Goal: Task Accomplishment & Management: Manage account settings

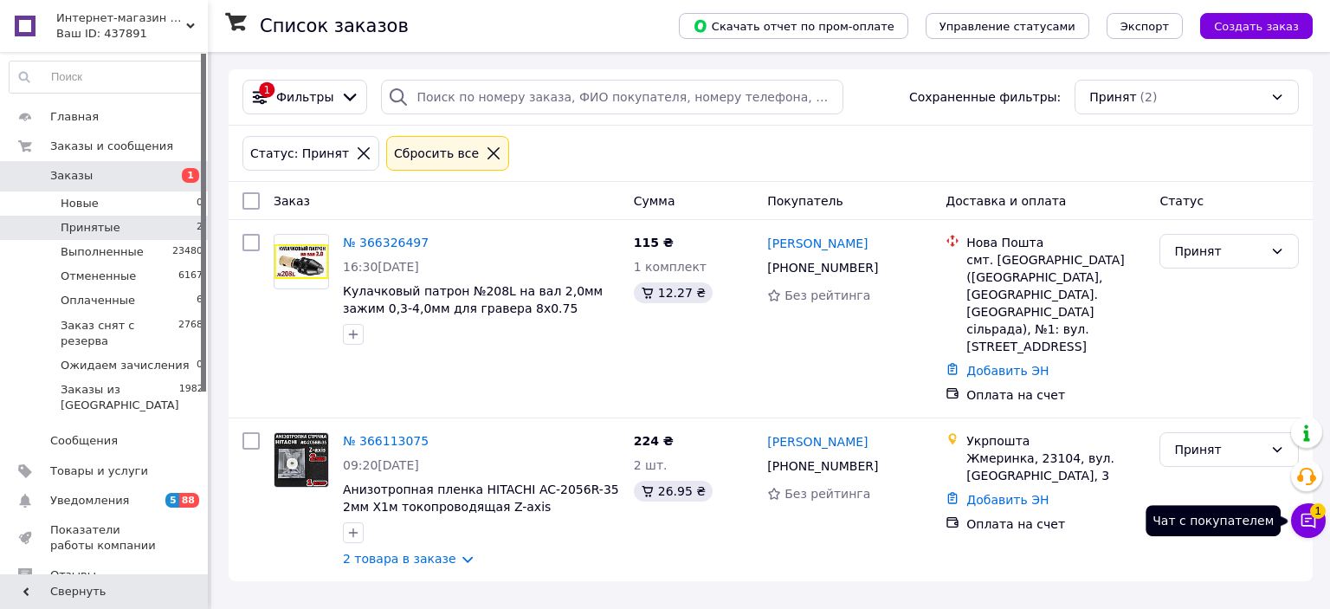
click at [1301, 513] on icon at bounding box center [1308, 520] width 17 height 17
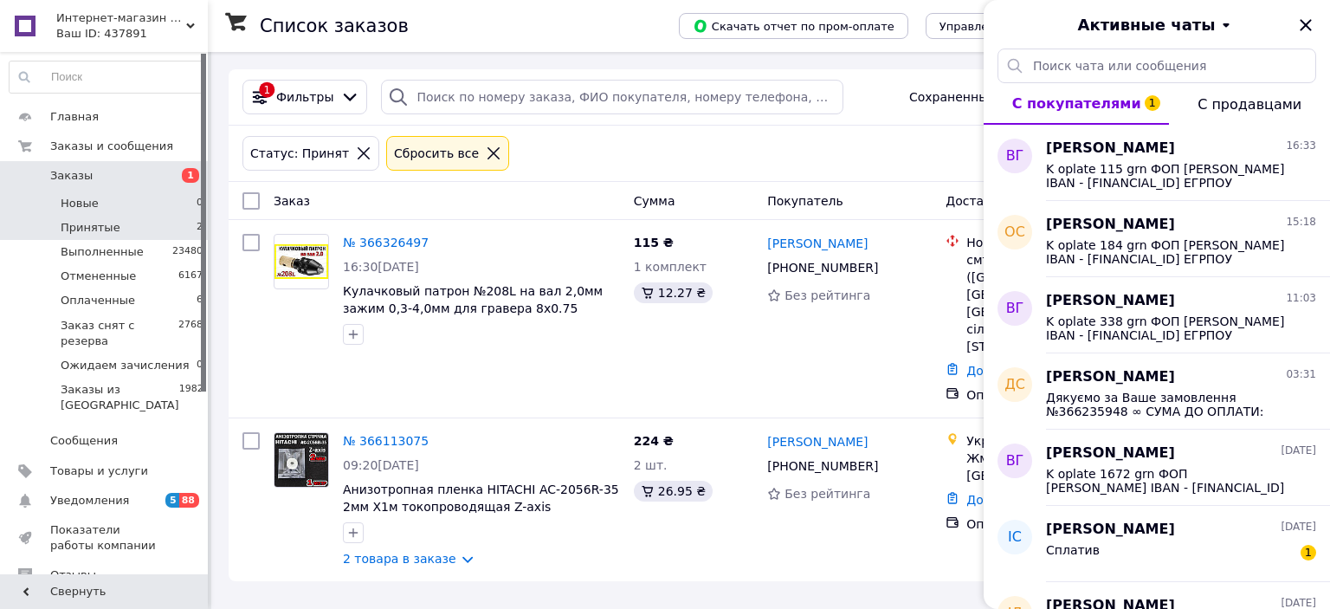
click at [173, 197] on li "Новые 0" at bounding box center [106, 203] width 213 height 24
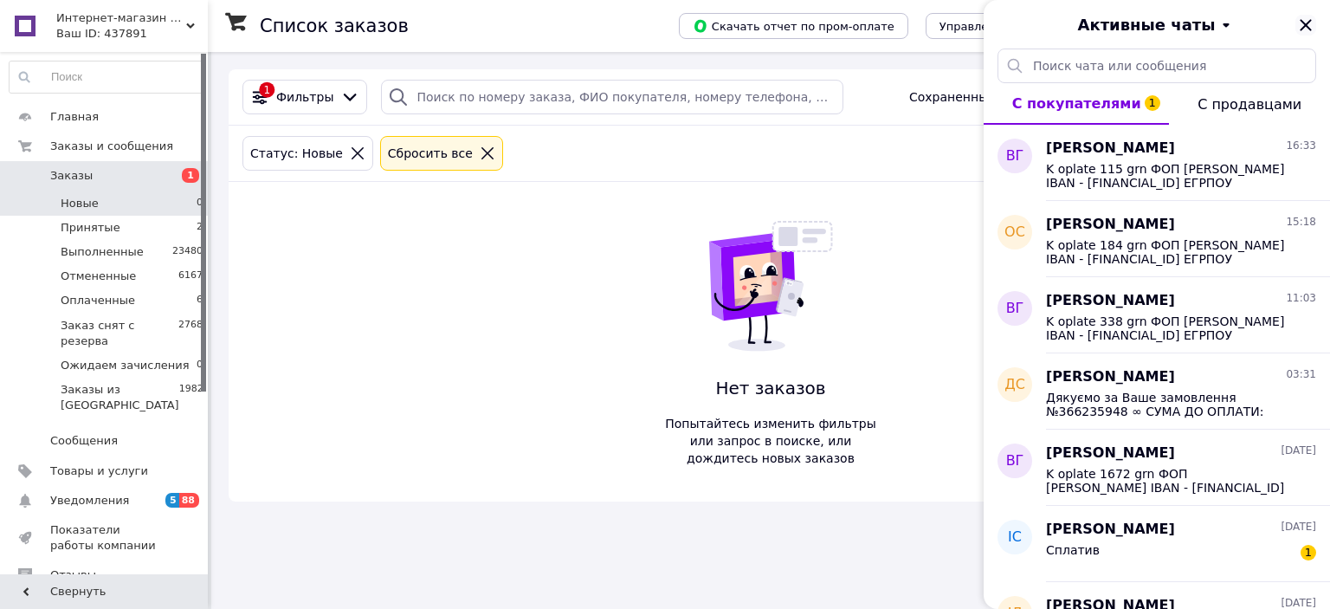
click at [1308, 16] on icon "Закрыть" at bounding box center [1305, 25] width 21 height 21
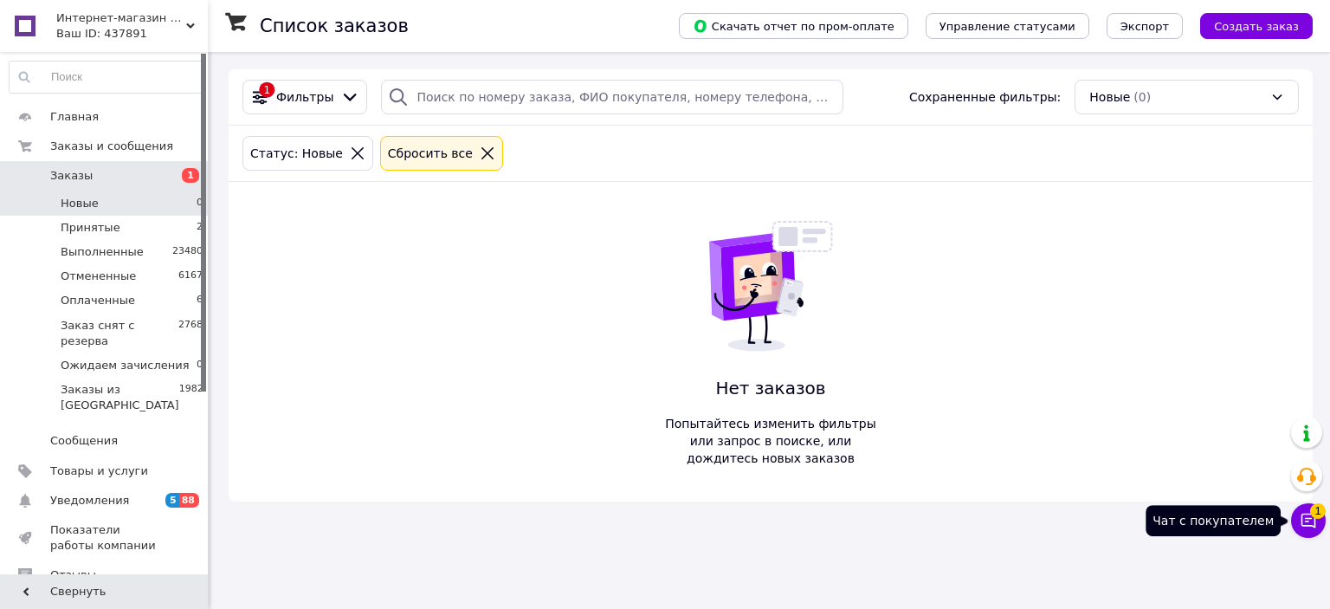
click at [1308, 519] on icon at bounding box center [1308, 520] width 15 height 15
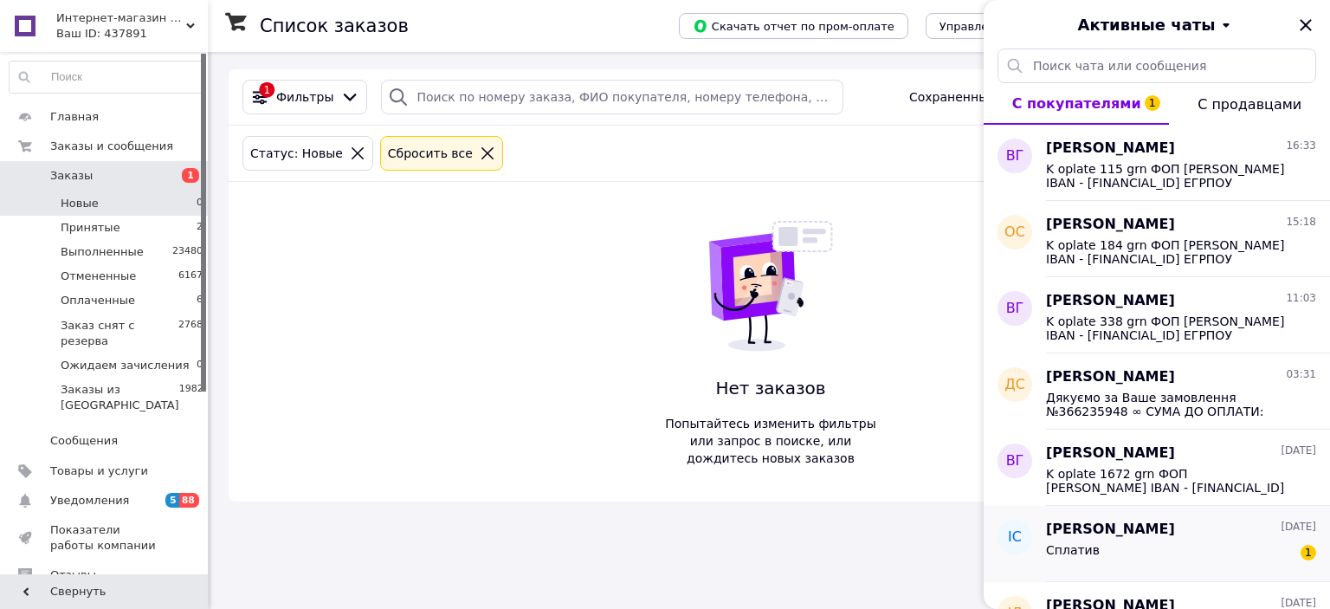
click at [1099, 536] on span "[PERSON_NAME]" at bounding box center [1110, 530] width 129 height 20
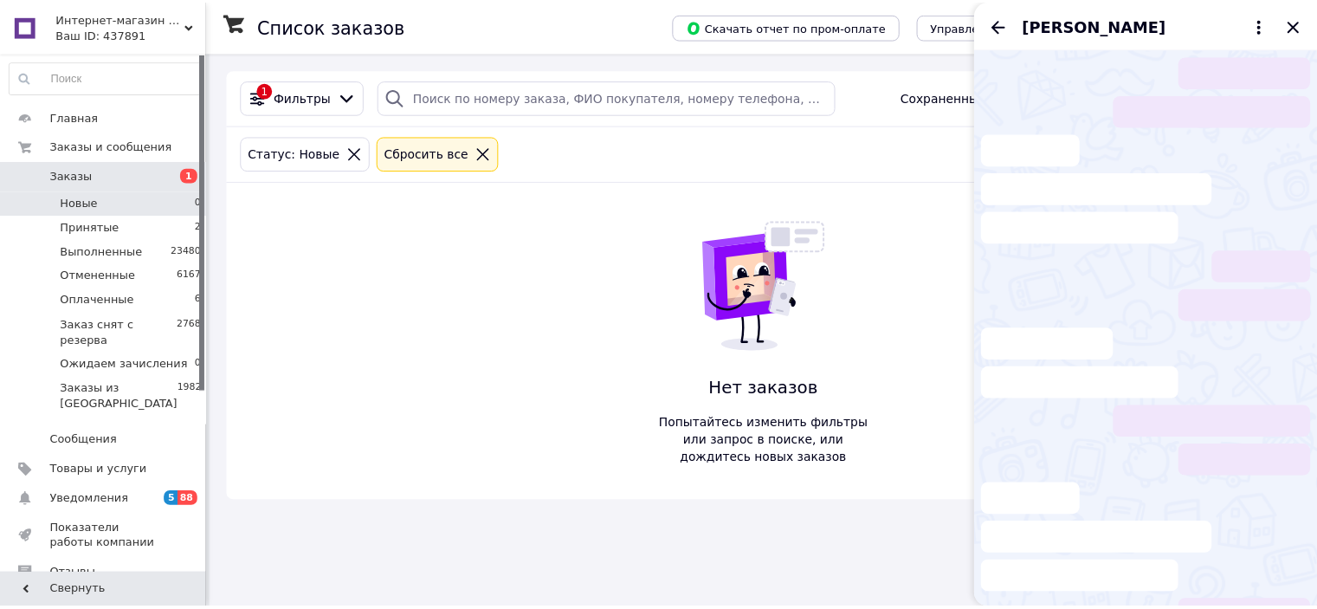
scroll to position [20, 0]
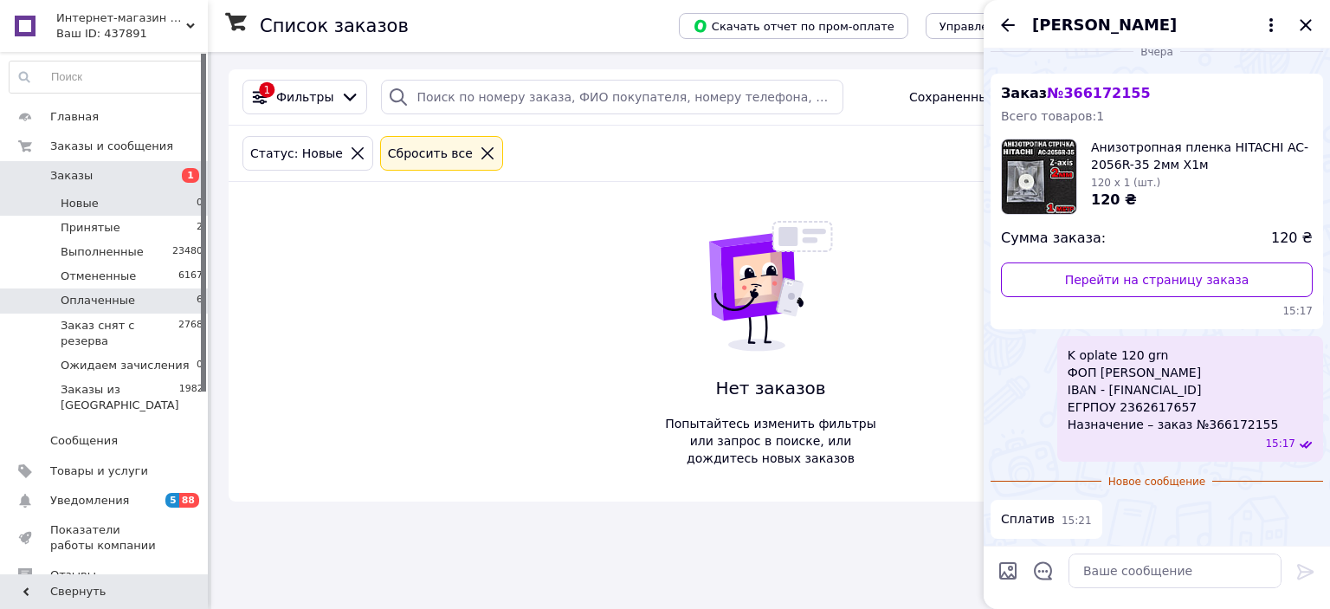
click at [148, 300] on li "Оплаченные 6" at bounding box center [106, 300] width 213 height 24
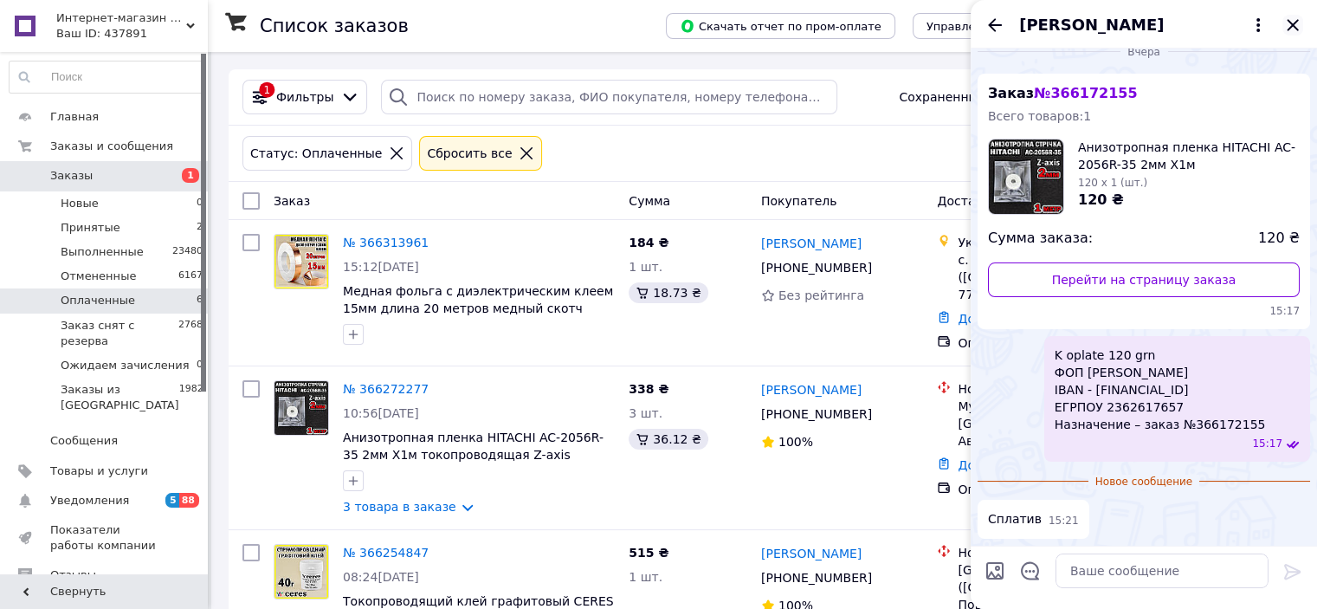
click at [1294, 24] on icon "Закрыть" at bounding box center [1292, 24] width 11 height 11
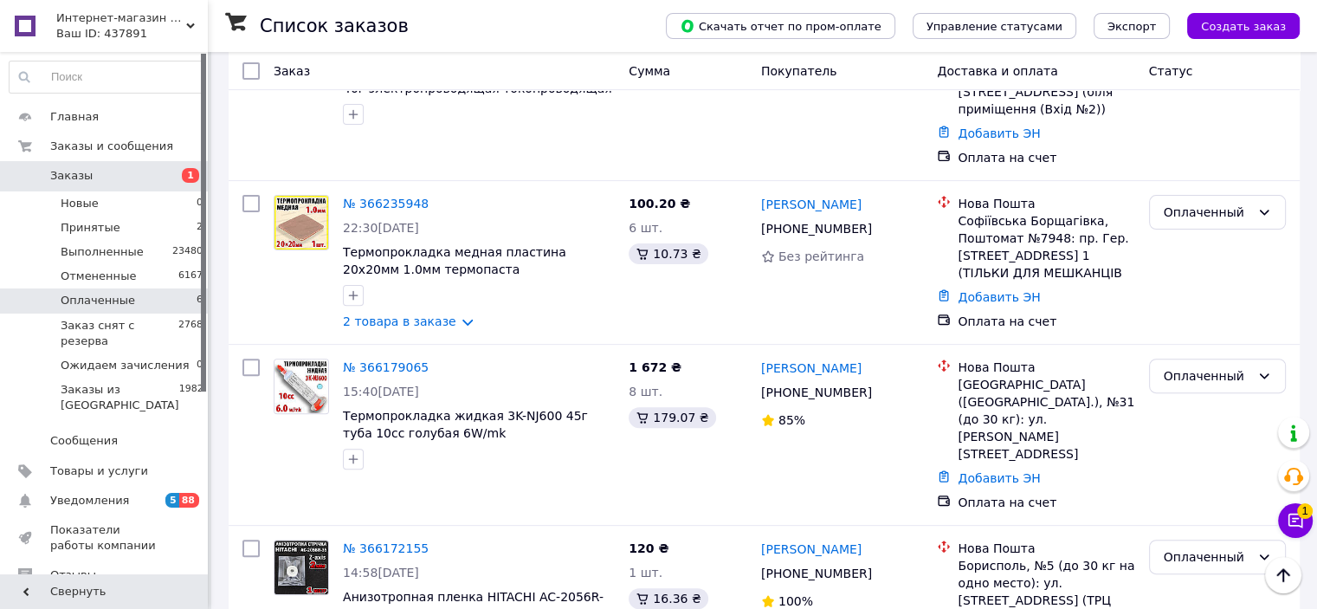
scroll to position [537, 0]
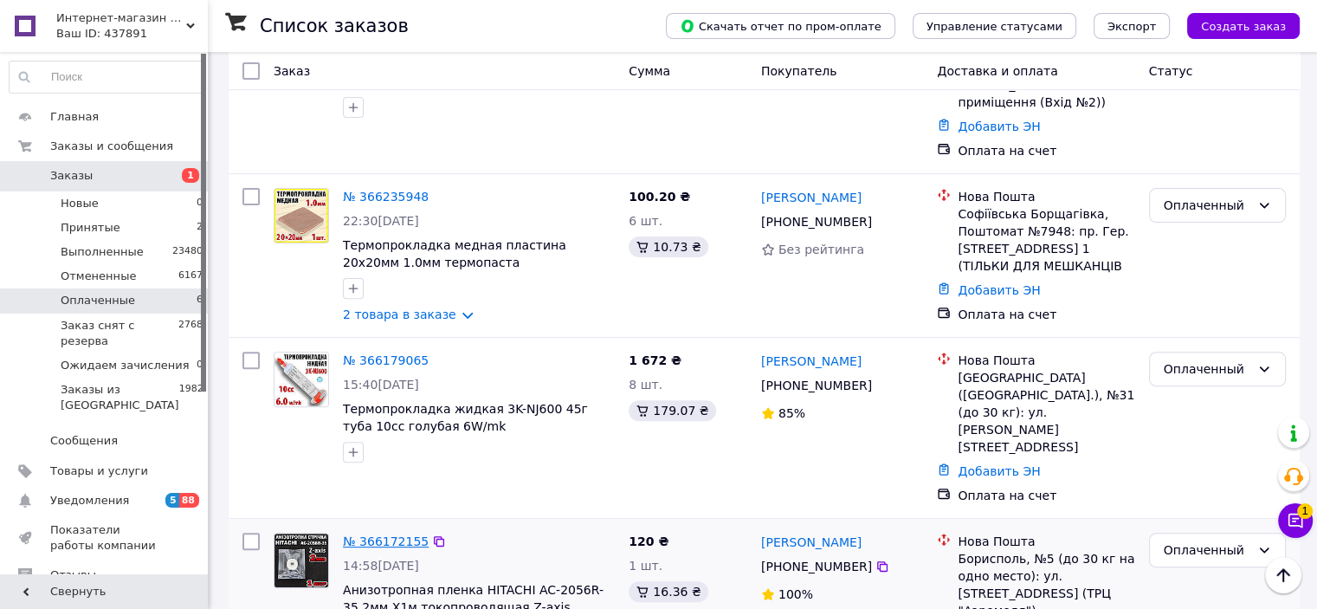
click at [384, 534] on link "№ 366172155" at bounding box center [386, 541] width 86 height 14
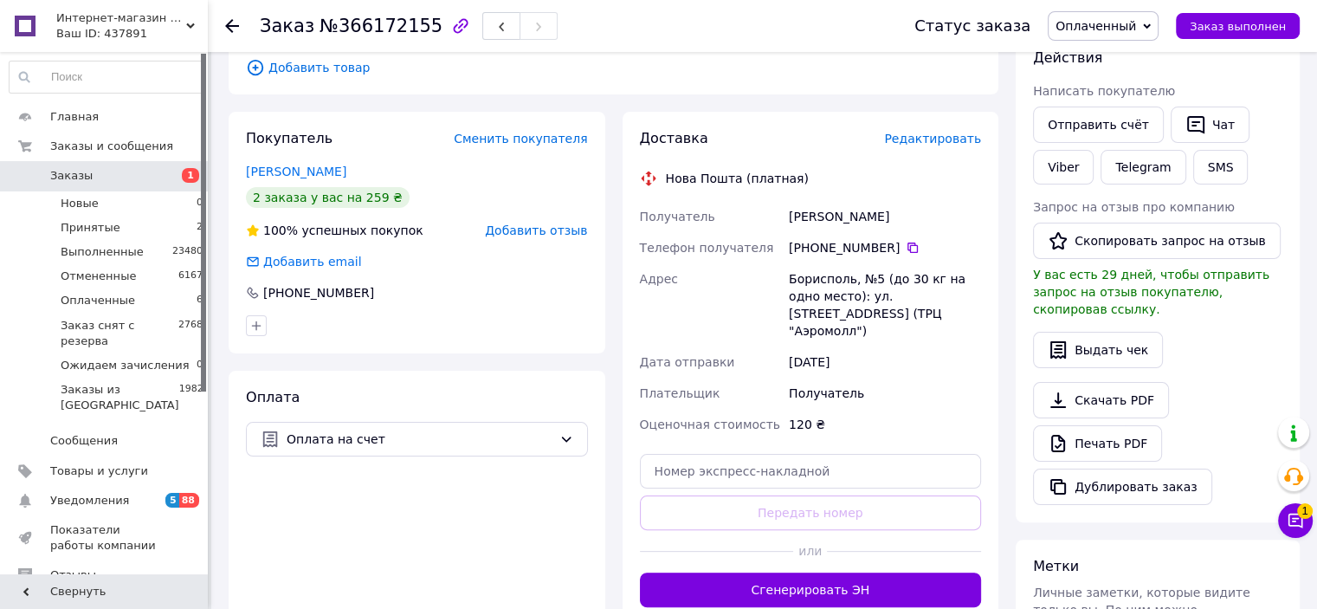
scroll to position [277, 0]
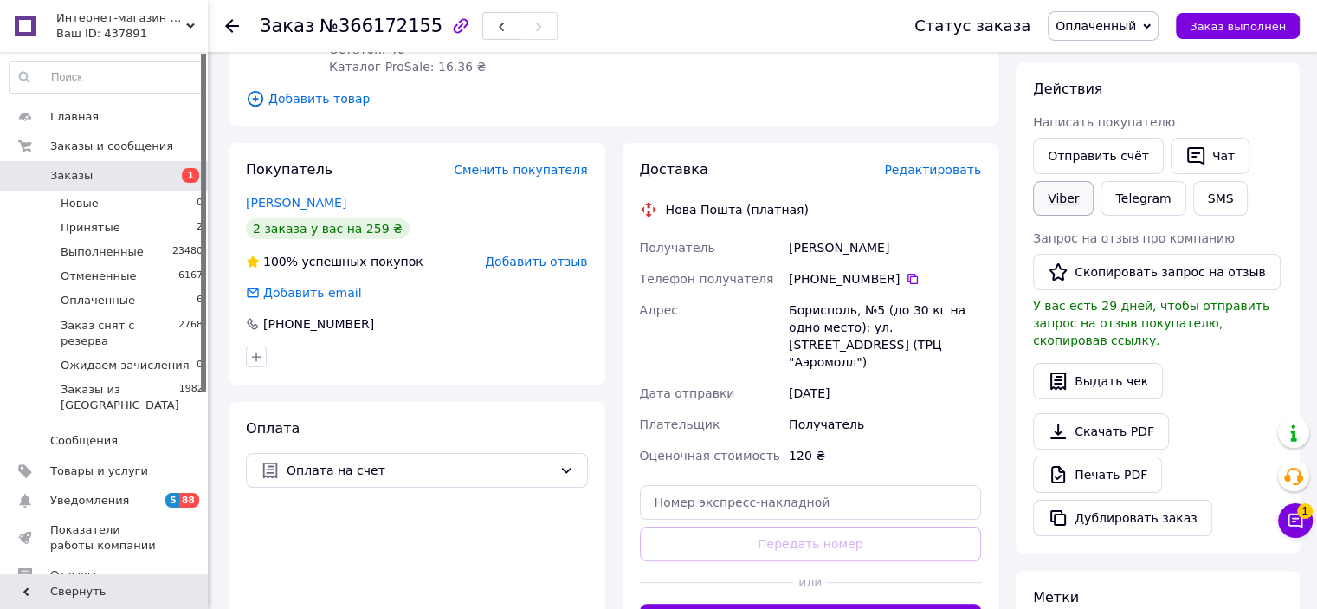
click at [1053, 193] on link "Viber" at bounding box center [1063, 198] width 61 height 35
click at [142, 234] on li "Принятые 2" at bounding box center [106, 228] width 213 height 24
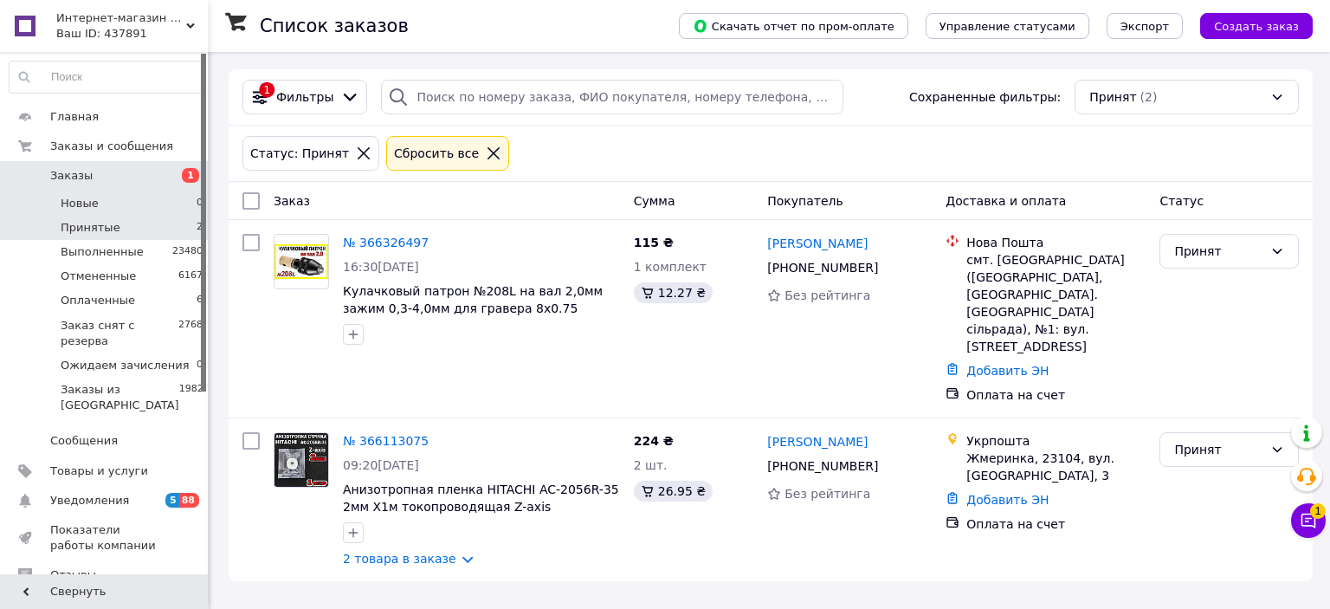
click at [128, 199] on li "Новые 0" at bounding box center [106, 203] width 213 height 24
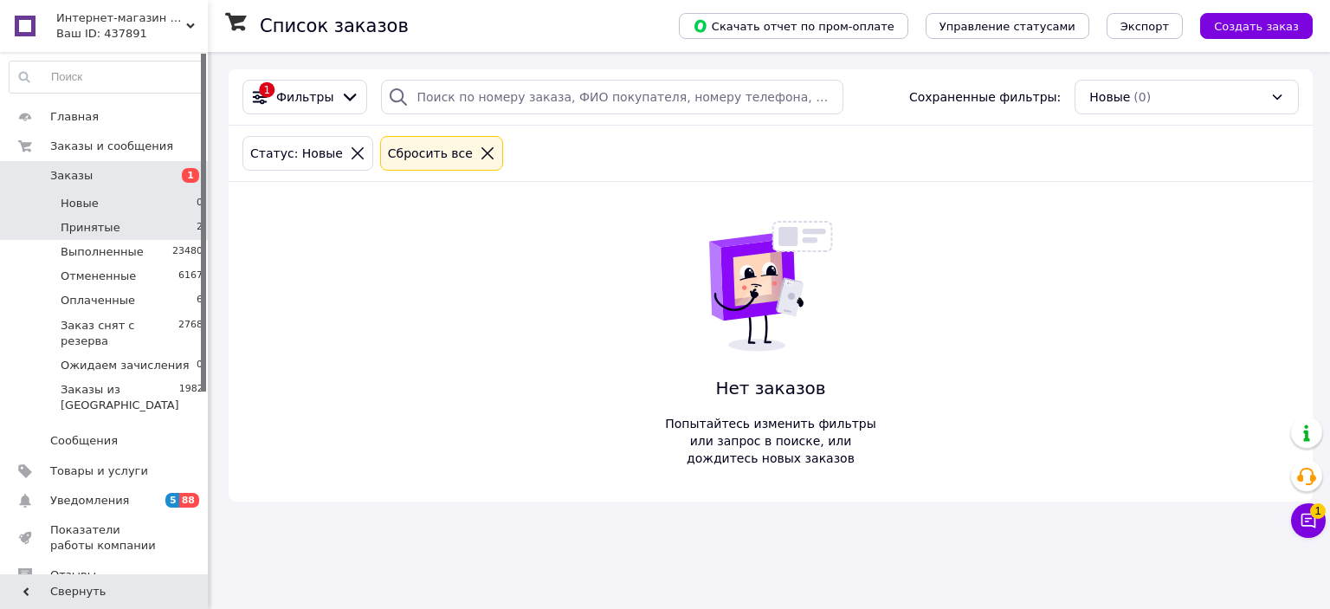
click at [132, 236] on li "Принятые 2" at bounding box center [106, 228] width 213 height 24
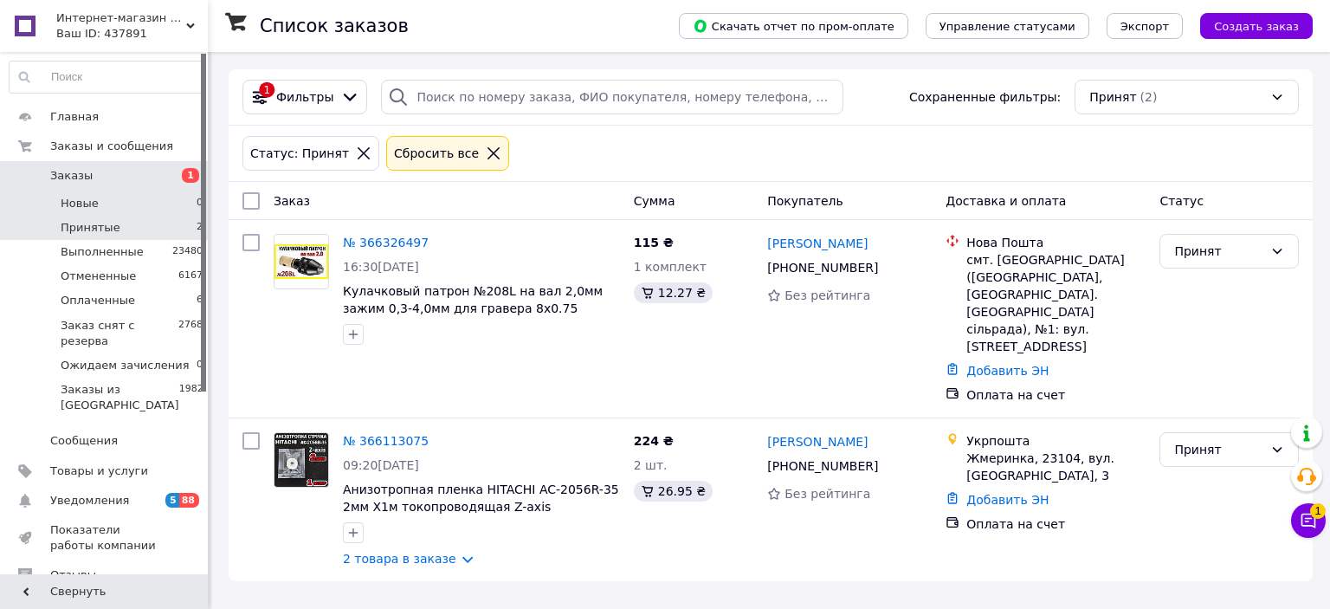
click at [111, 199] on li "Новые 0" at bounding box center [106, 203] width 213 height 24
